Goal: Information Seeking & Learning: Learn about a topic

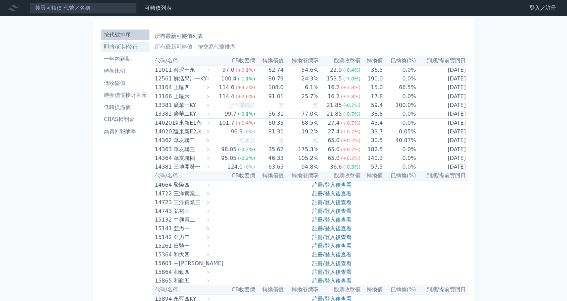
click at [129, 46] on li "即將/近期發行" at bounding box center [125, 47] width 48 height 8
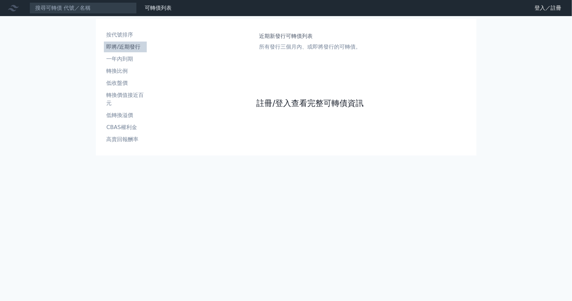
click at [283, 101] on link "註冊/登入查看完整可轉債資訊" at bounding box center [309, 103] width 107 height 11
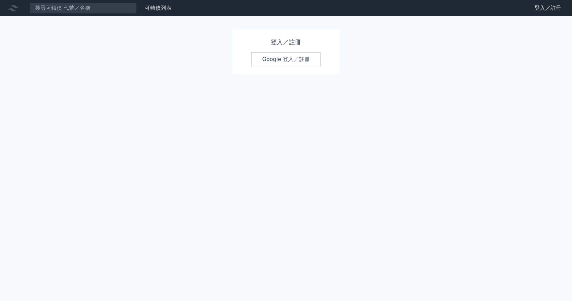
click at [300, 56] on link "Google 登入／註冊" at bounding box center [286, 59] width 70 height 14
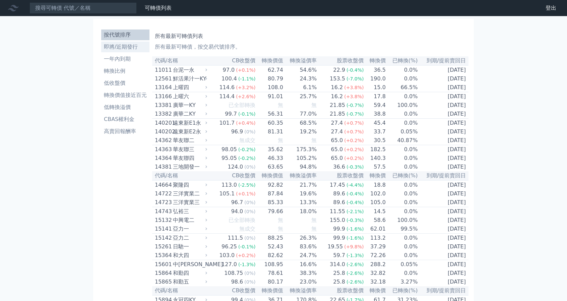
click at [127, 47] on li "即將/近期發行" at bounding box center [125, 47] width 48 height 8
